Goal: Transaction & Acquisition: Register for event/course

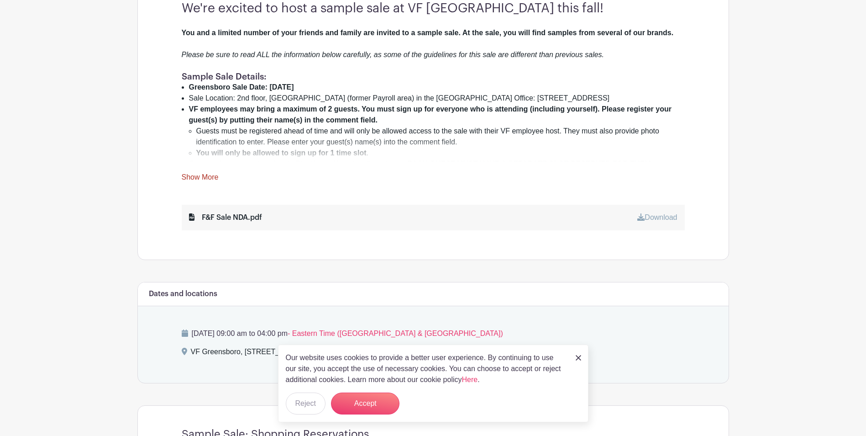
scroll to position [320, 0]
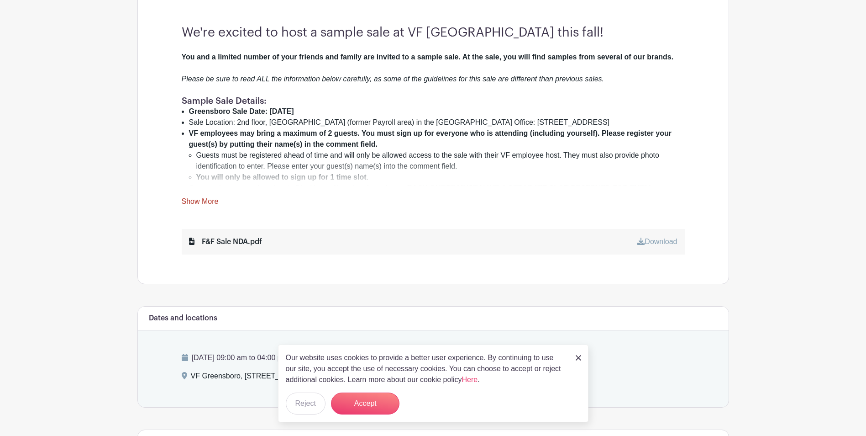
click at [197, 201] on link "Show More" at bounding box center [200, 202] width 37 height 11
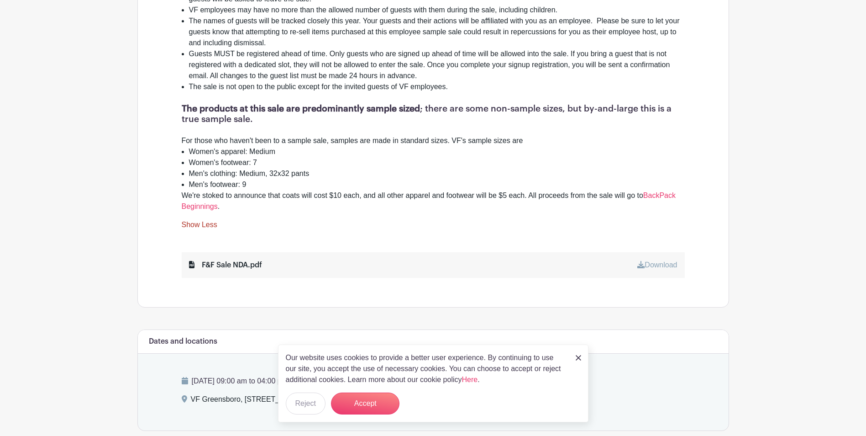
scroll to position [731, 0]
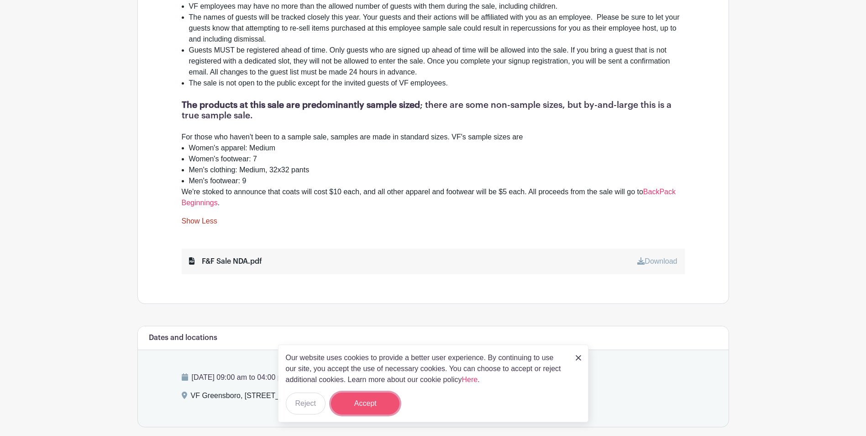
click at [362, 406] on button "Accept" at bounding box center [365, 403] width 69 height 22
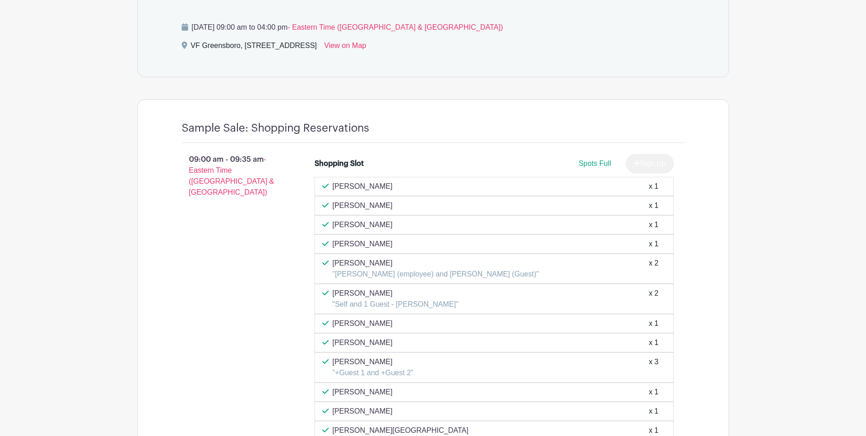
scroll to position [1096, 0]
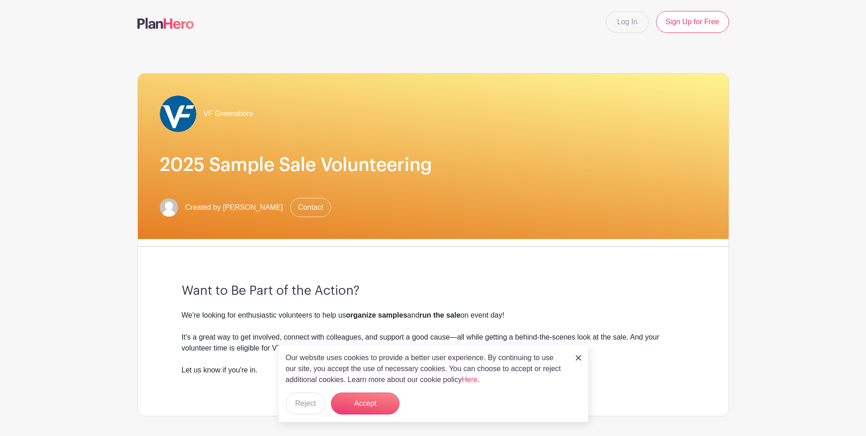
click at [580, 357] on img at bounding box center [578, 357] width 5 height 5
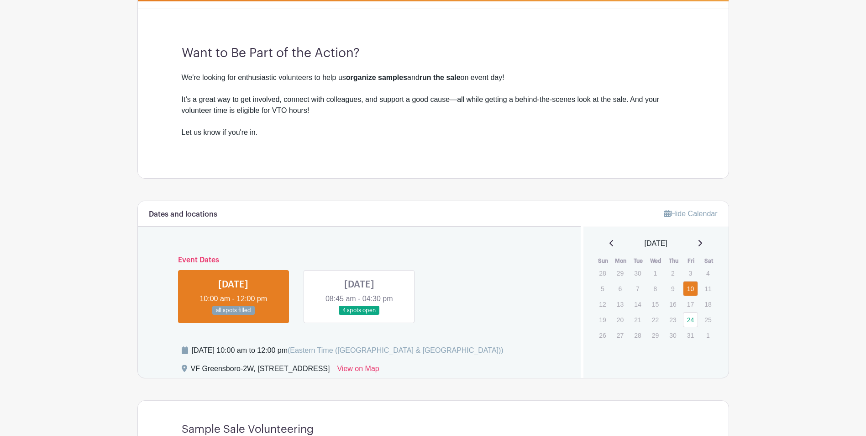
scroll to position [222, 0]
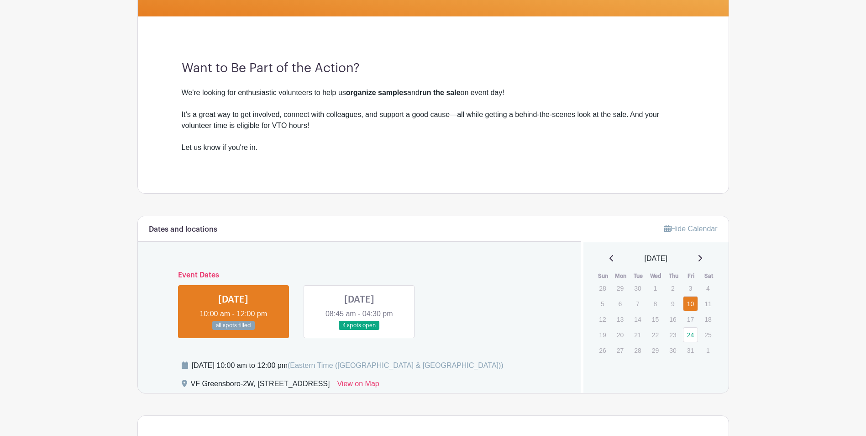
click at [359, 330] on link at bounding box center [359, 330] width 0 height 0
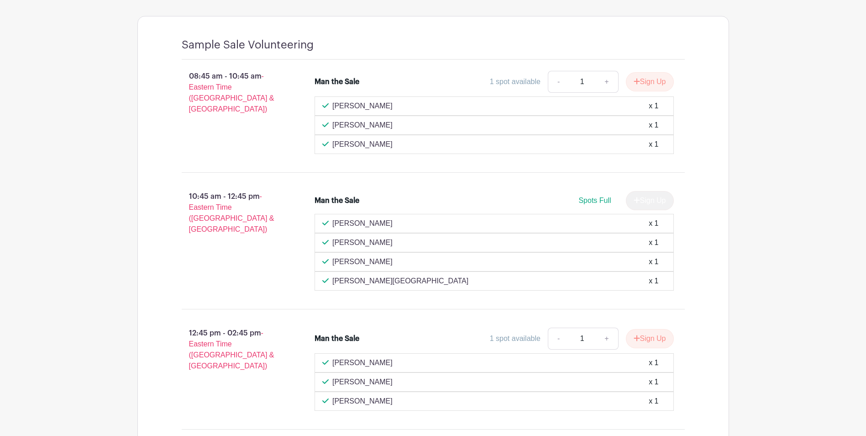
scroll to position [620, 0]
click at [655, 82] on button "Sign Up" at bounding box center [650, 83] width 48 height 19
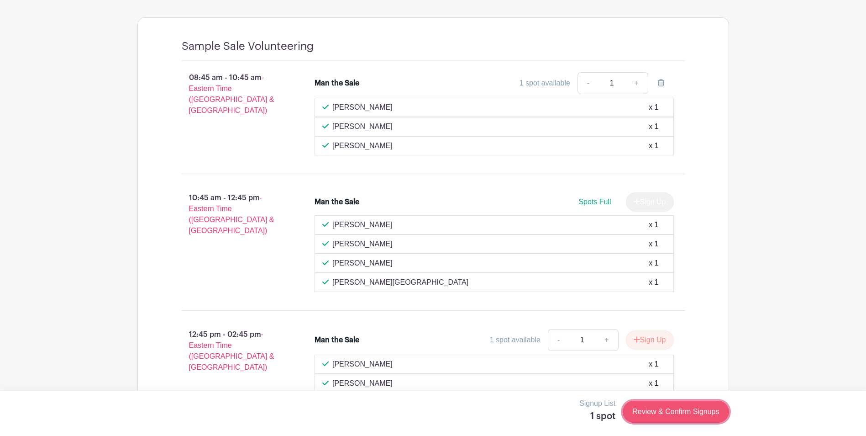
click at [671, 411] on link "Review & Confirm Signups" at bounding box center [676, 412] width 106 height 22
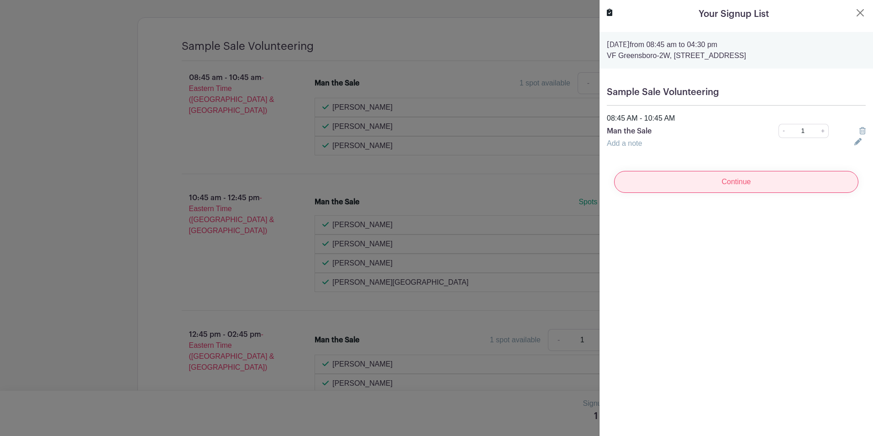
click at [713, 181] on input "Continue" at bounding box center [736, 182] width 244 height 22
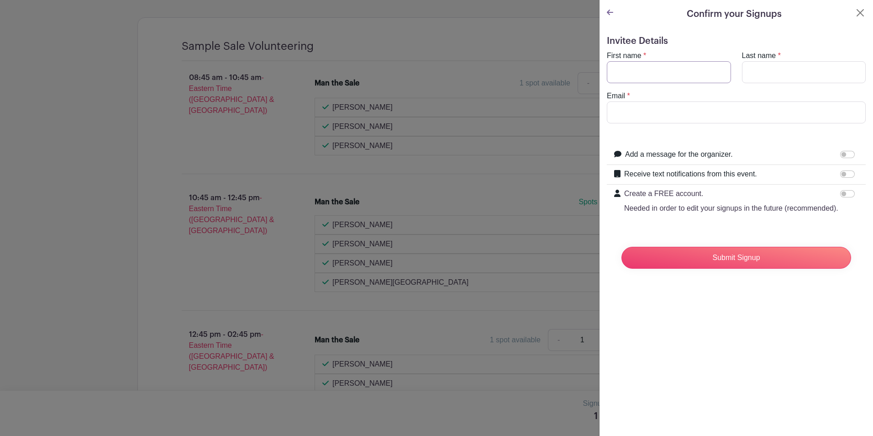
click at [646, 69] on input "First name" at bounding box center [669, 72] width 124 height 22
type input "thor"
type input "[PERSON_NAME]"
type input "[EMAIL_ADDRESS][DOMAIN_NAME]"
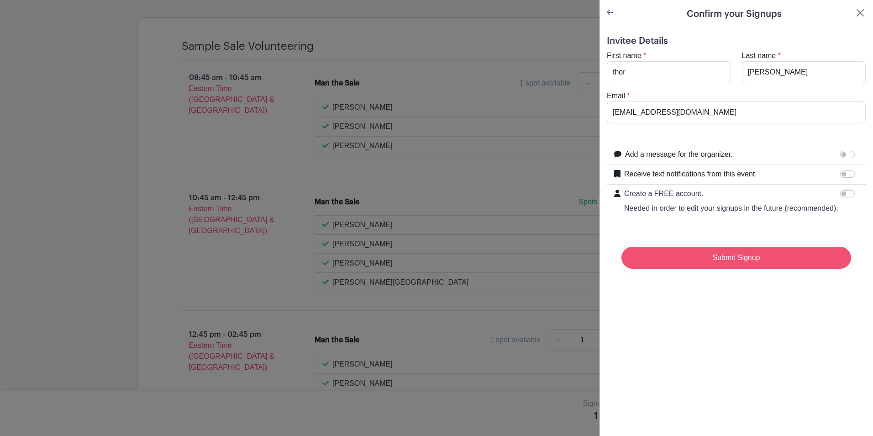
click at [718, 267] on input "Submit Signup" at bounding box center [737, 258] width 230 height 22
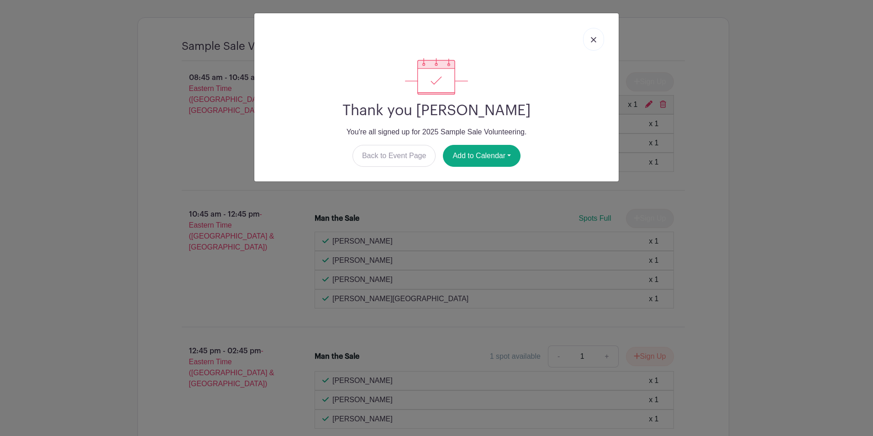
click at [592, 42] on img at bounding box center [593, 39] width 5 height 5
